Goal: Information Seeking & Learning: Learn about a topic

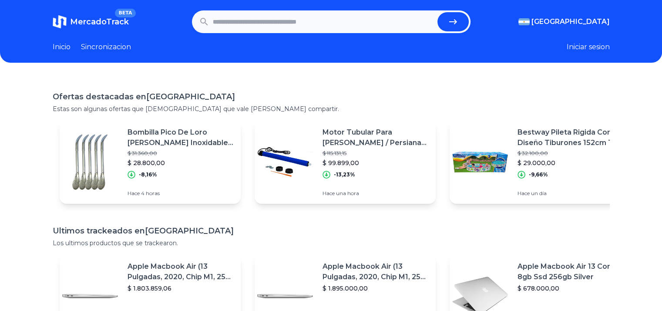
click at [291, 18] on input "text" at bounding box center [323, 21] width 221 height 19
type input "**********"
click at [437, 12] on button "submit" at bounding box center [452, 21] width 31 height 19
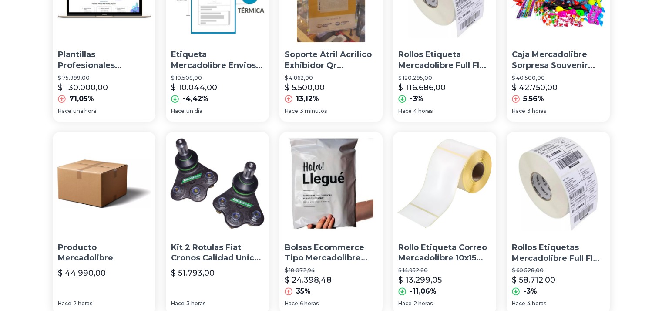
scroll to position [658, 0]
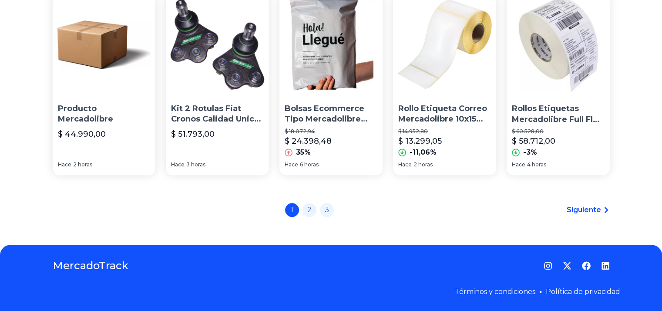
click at [601, 210] on span "Siguiente" at bounding box center [584, 210] width 34 height 10
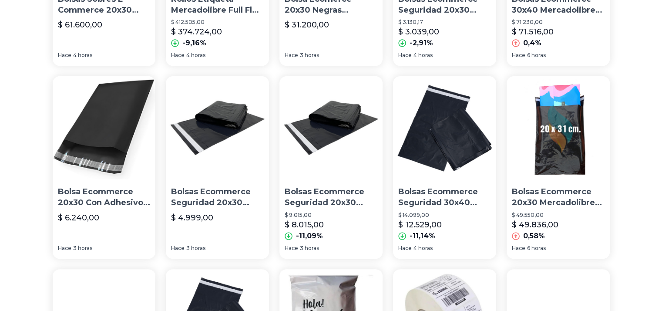
scroll to position [205, 0]
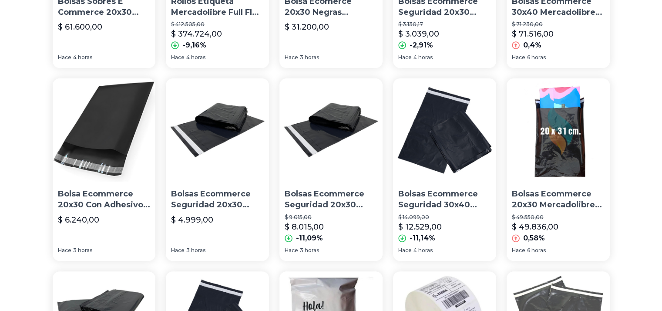
click at [454, 239] on div "-11,14%" at bounding box center [444, 238] width 93 height 10
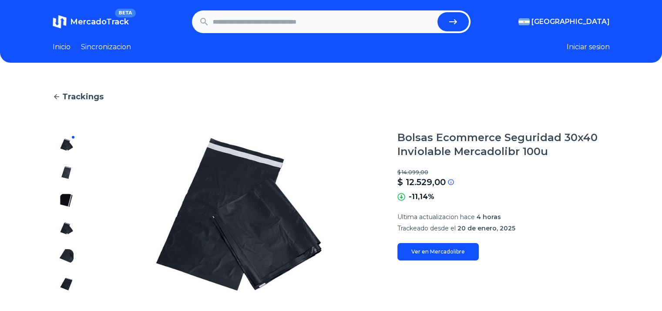
click at [451, 250] on link "Ver en Mercadolibre" at bounding box center [437, 251] width 81 height 17
click at [290, 21] on input "*" at bounding box center [323, 21] width 221 height 19
type input "******"
click at [437, 12] on button "submit" at bounding box center [452, 21] width 31 height 19
